Goal: Information Seeking & Learning: Understand process/instructions

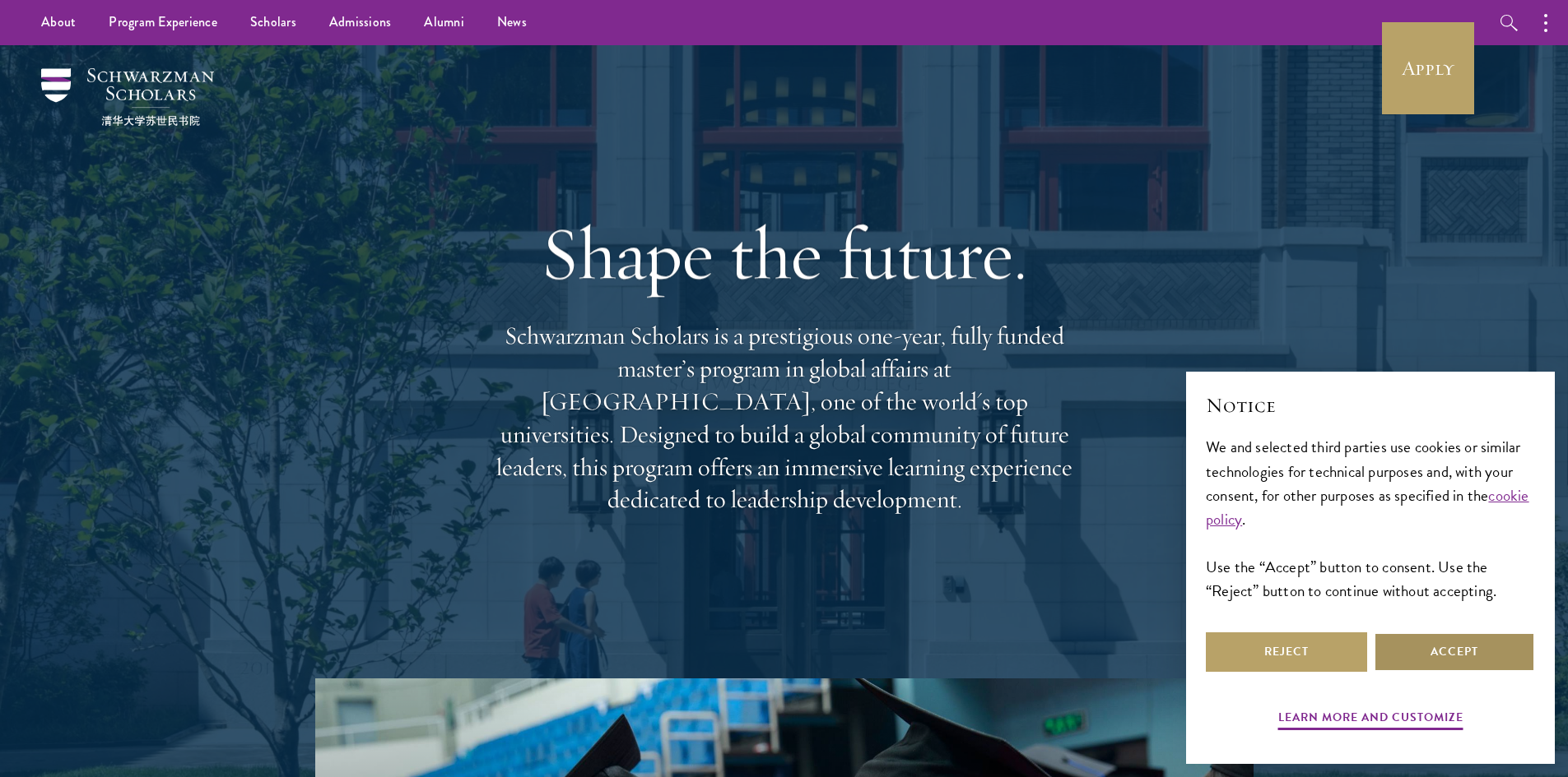
click at [1442, 655] on button "Accept" at bounding box center [1454, 652] width 162 height 40
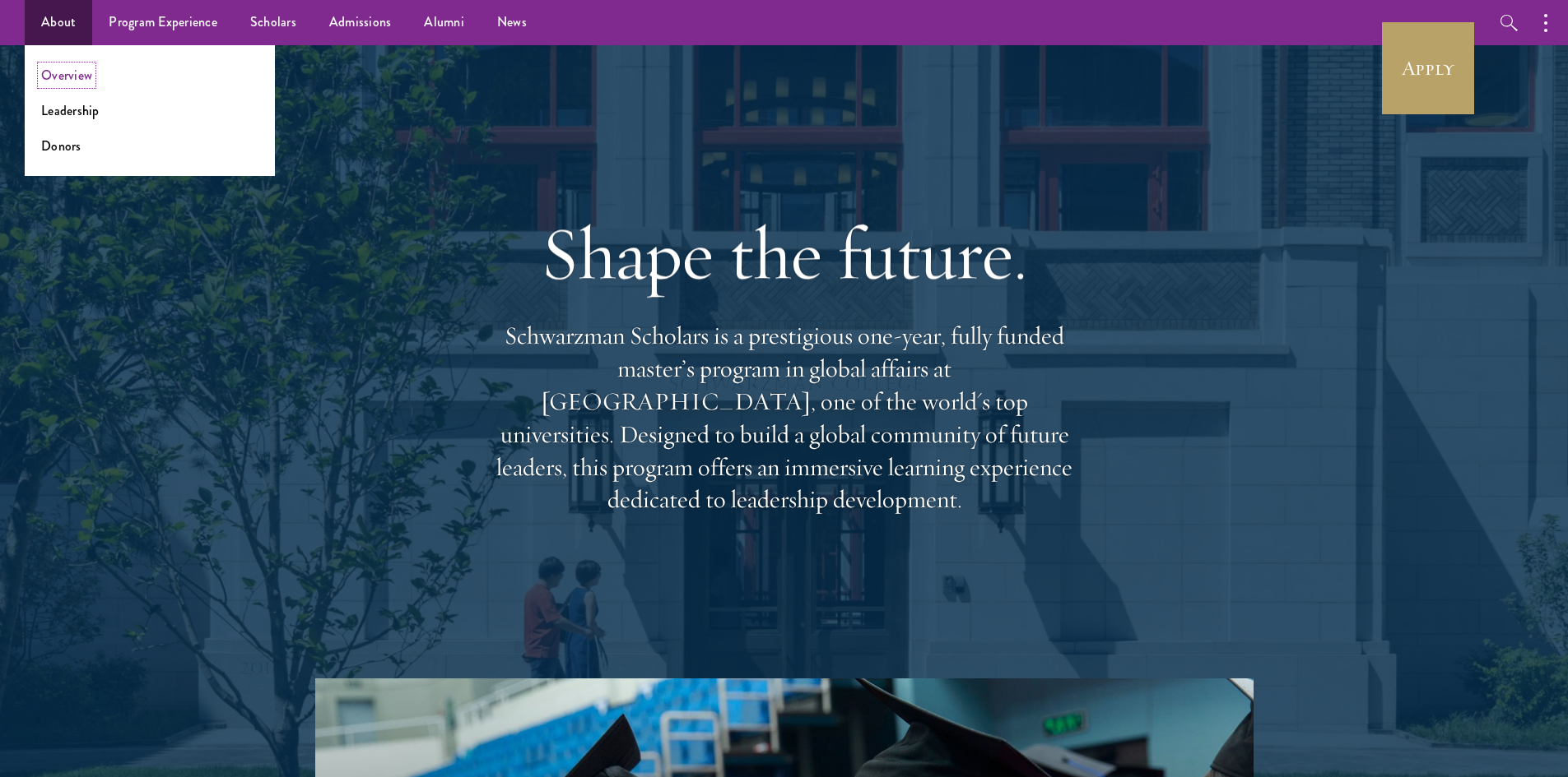
click at [60, 70] on link "Overview" at bounding box center [67, 75] width 51 height 19
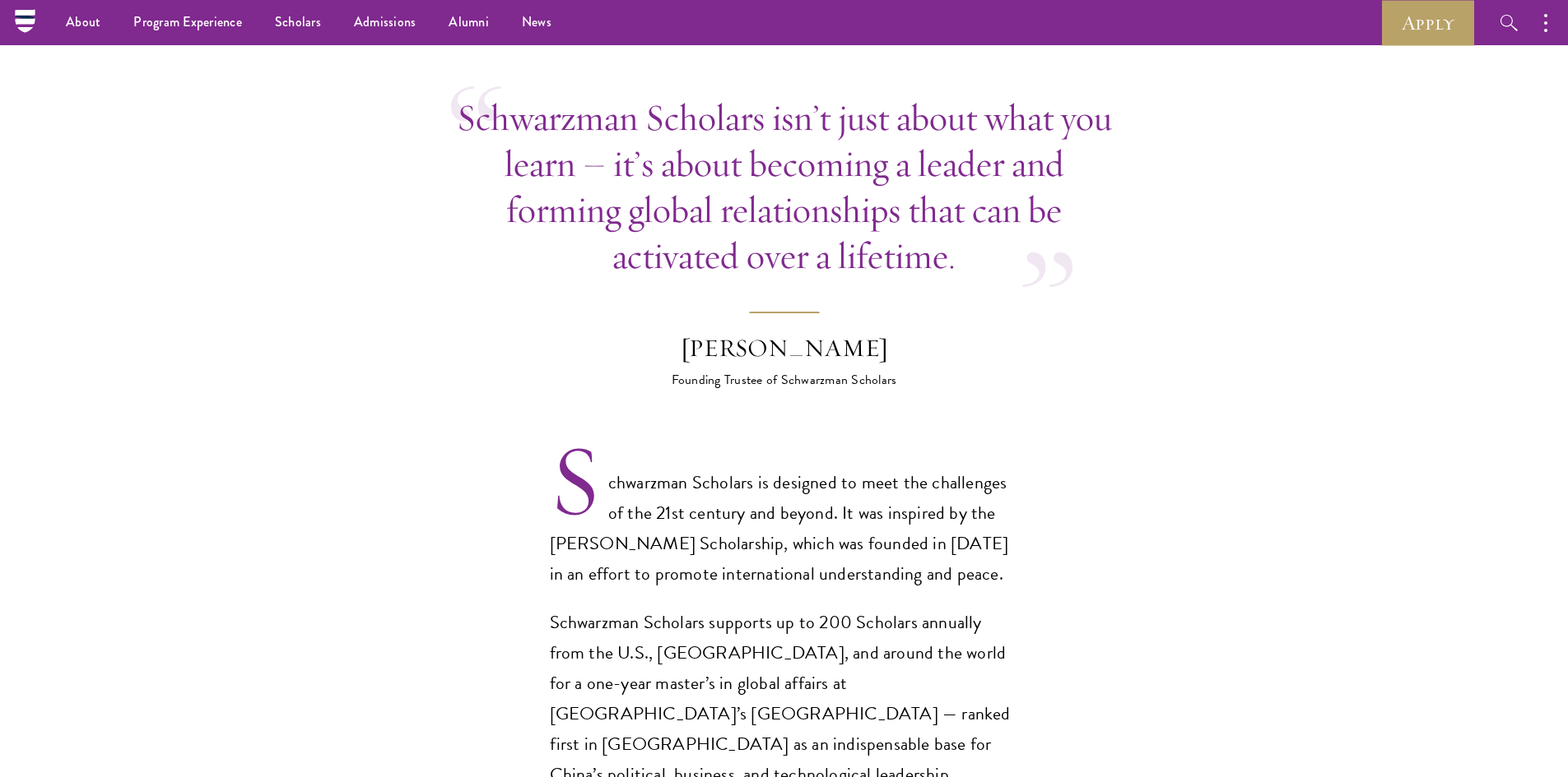
scroll to position [329, 0]
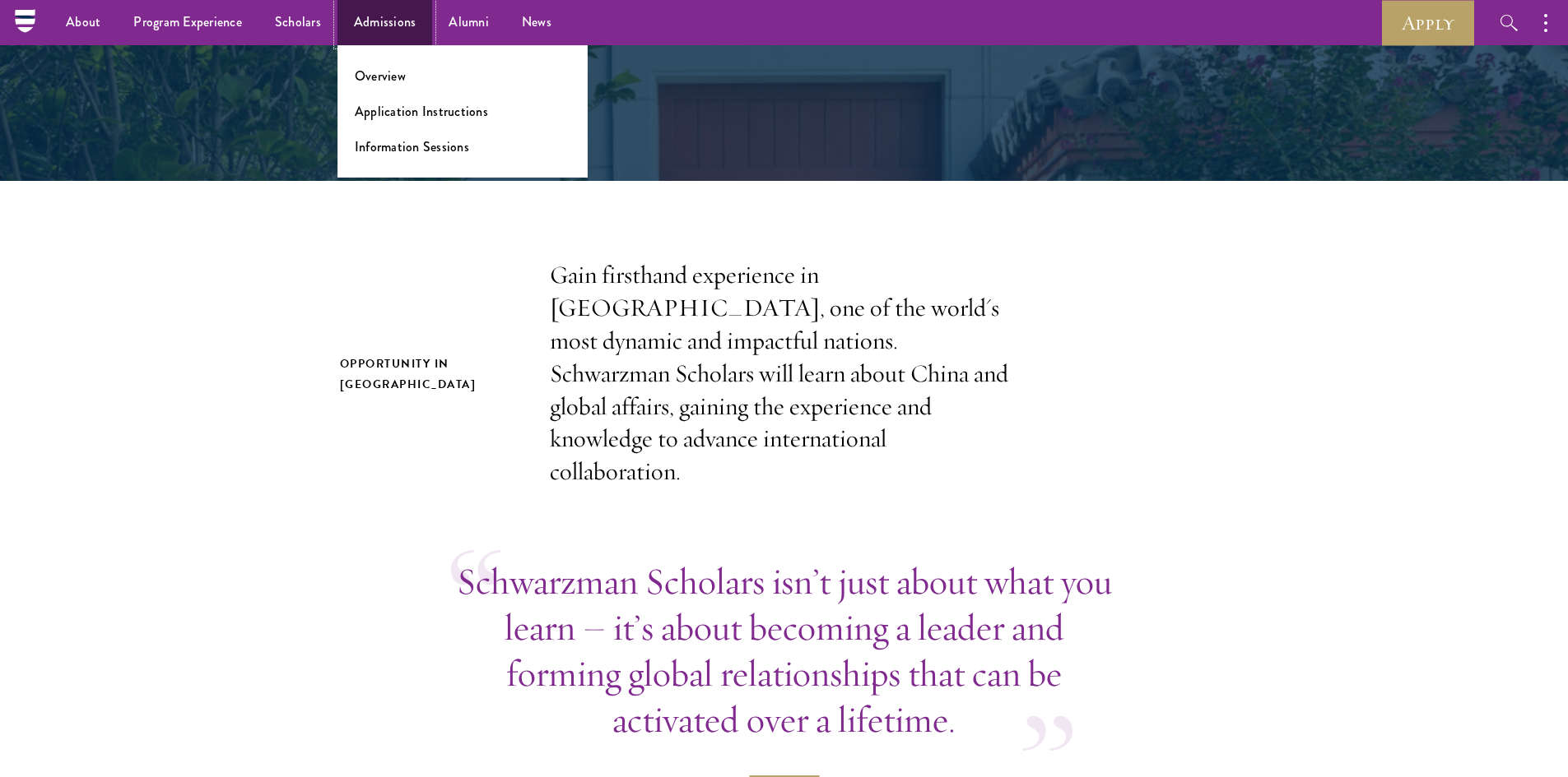
click at [383, 25] on link "Admissions" at bounding box center [385, 23] width 96 height 46
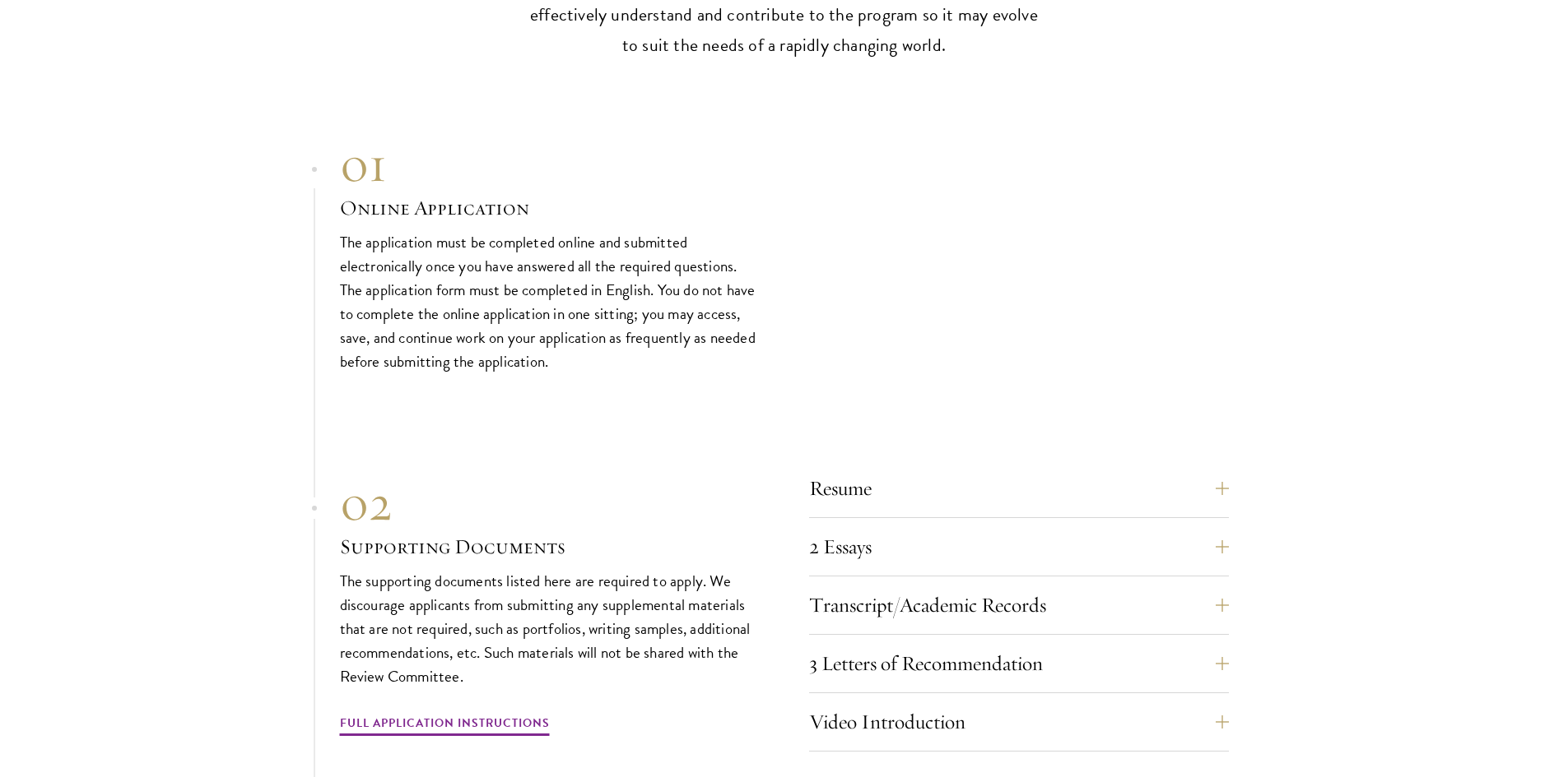
scroll to position [5347, 0]
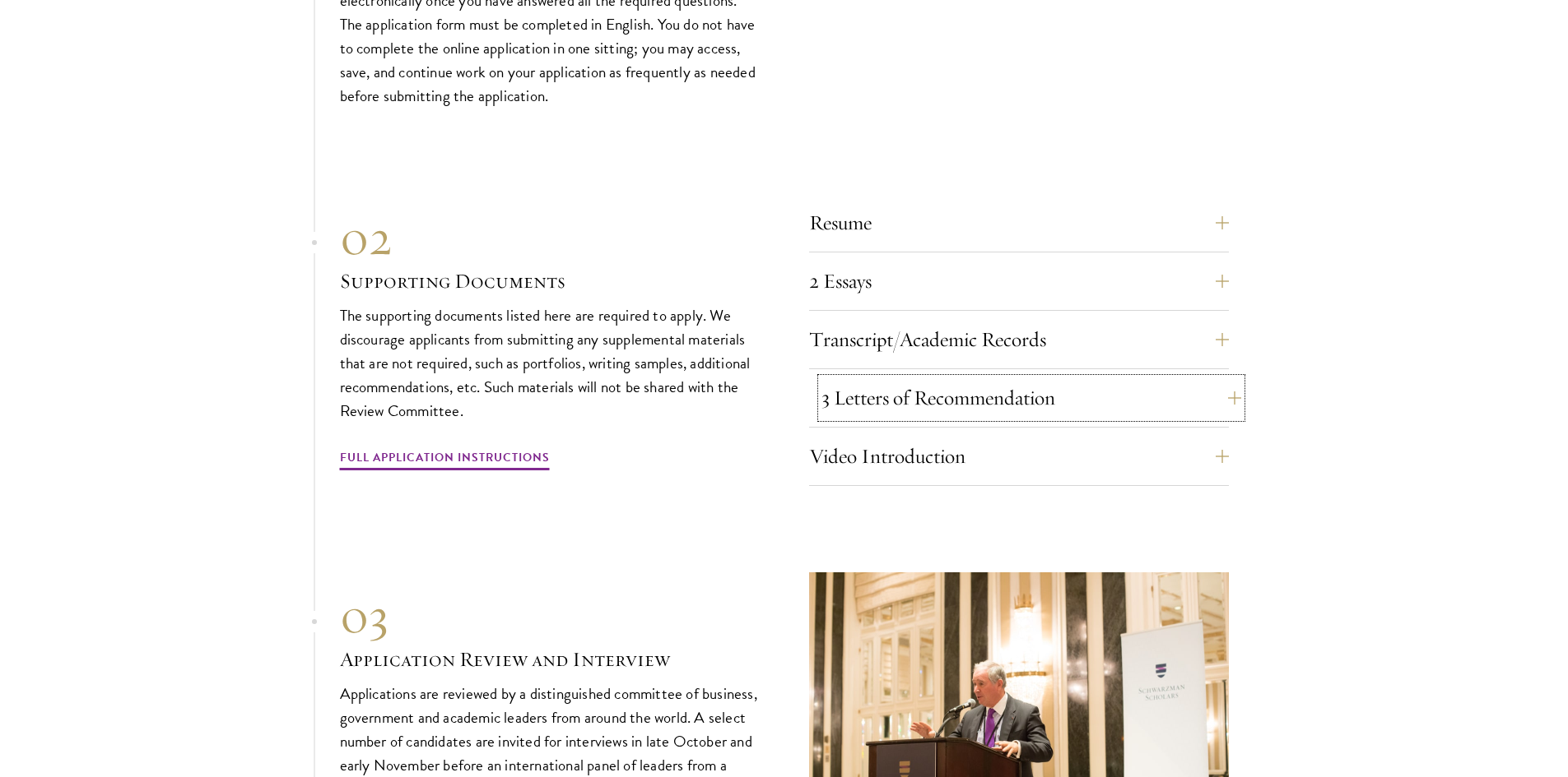
click at [966, 417] on button "3 Letters of Recommendation" at bounding box center [1031, 398] width 419 height 40
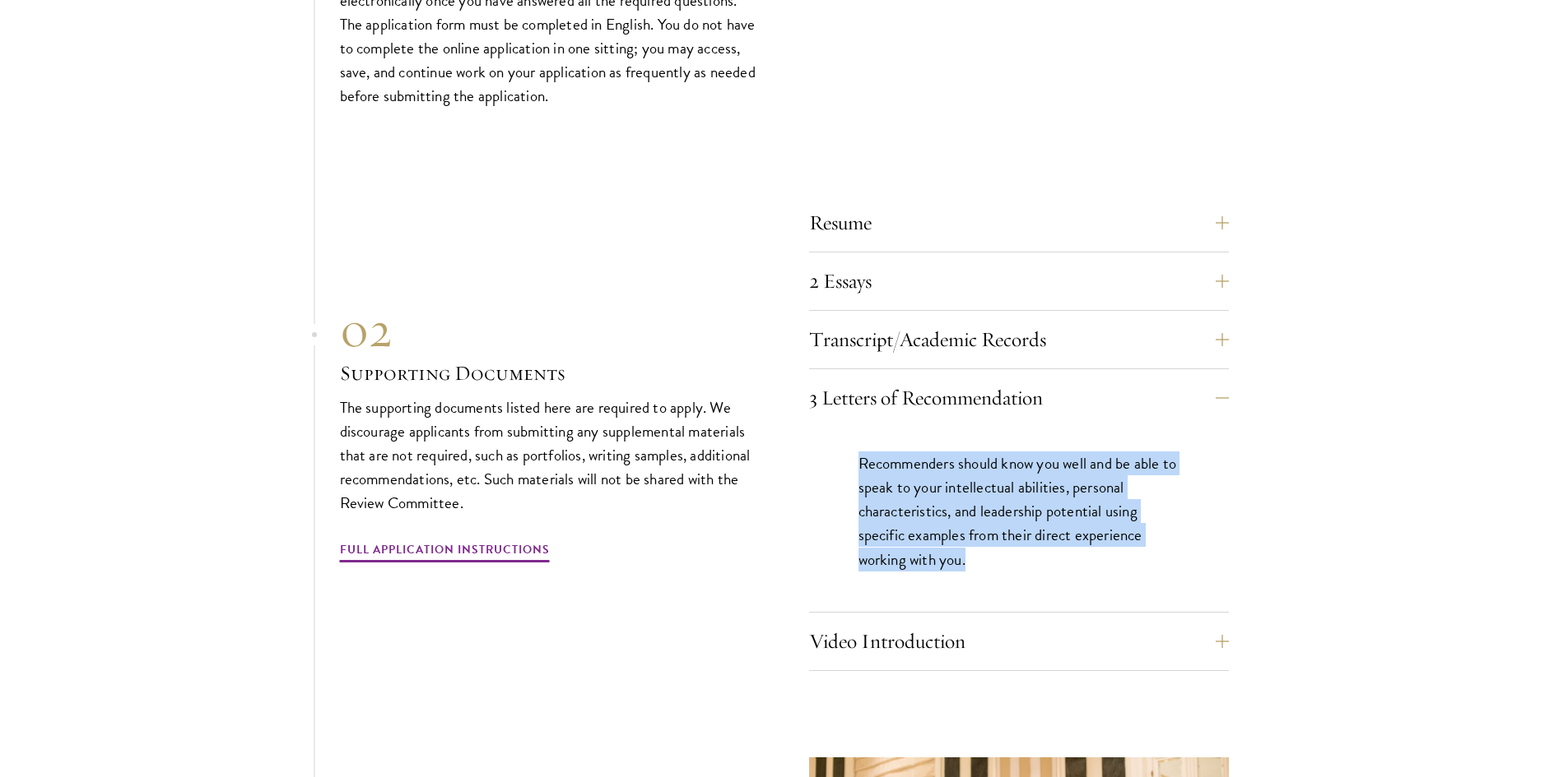
drag, startPoint x: 847, startPoint y: 482, endPoint x: 1191, endPoint y: 576, distance: 356.6
click at [1191, 576] on div "Recommenders should know you well and be able to speak to your intellectual abi…" at bounding box center [1018, 519] width 419 height 185
click at [1191, 575] on div "Recommenders should know you well and be able to speak to your intellectual abi…" at bounding box center [1018, 519] width 419 height 185
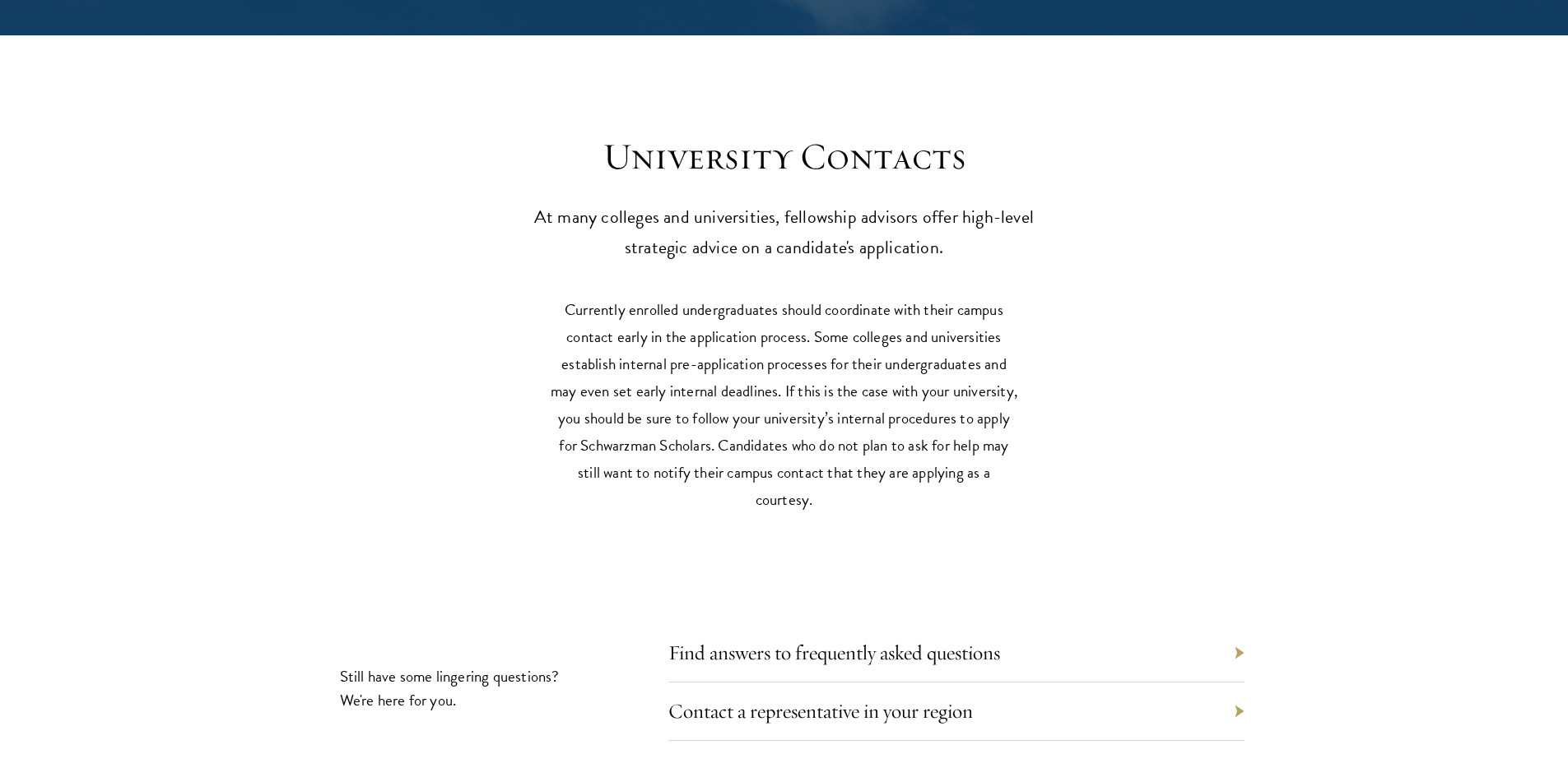
scroll to position [7733, 0]
